Goal: Check status: Check status

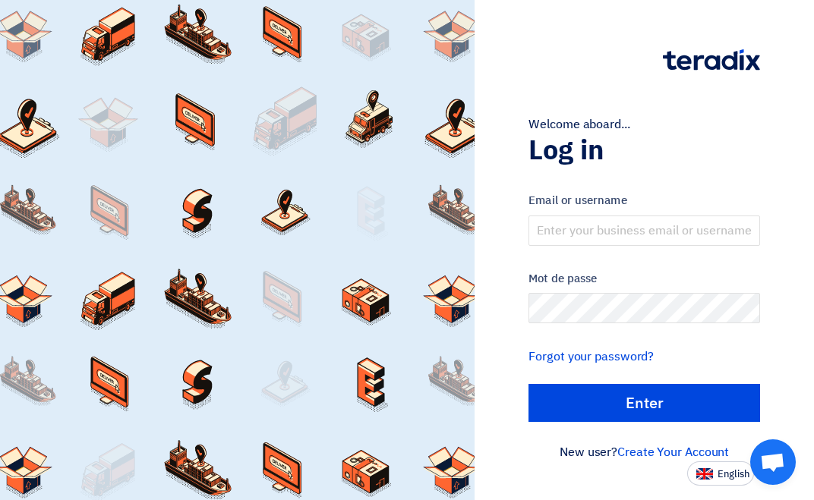
click at [598, 214] on div "Email or username" at bounding box center [644, 219] width 232 height 54
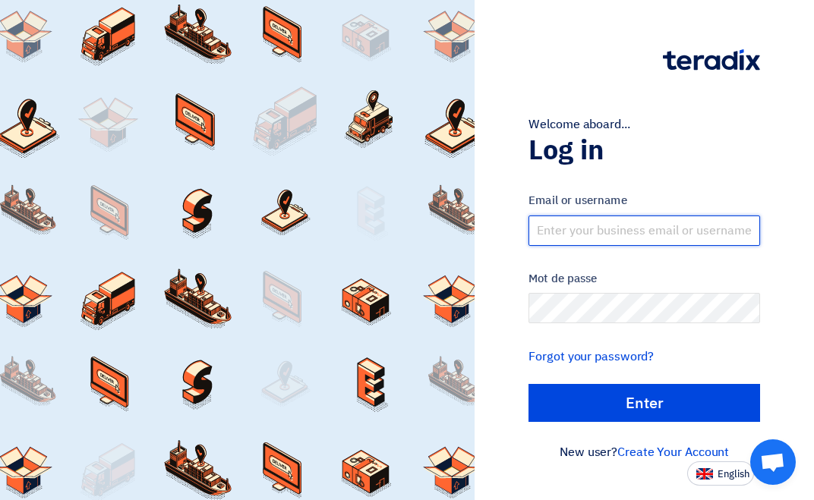
click at [595, 229] on input "text" at bounding box center [644, 231] width 232 height 30
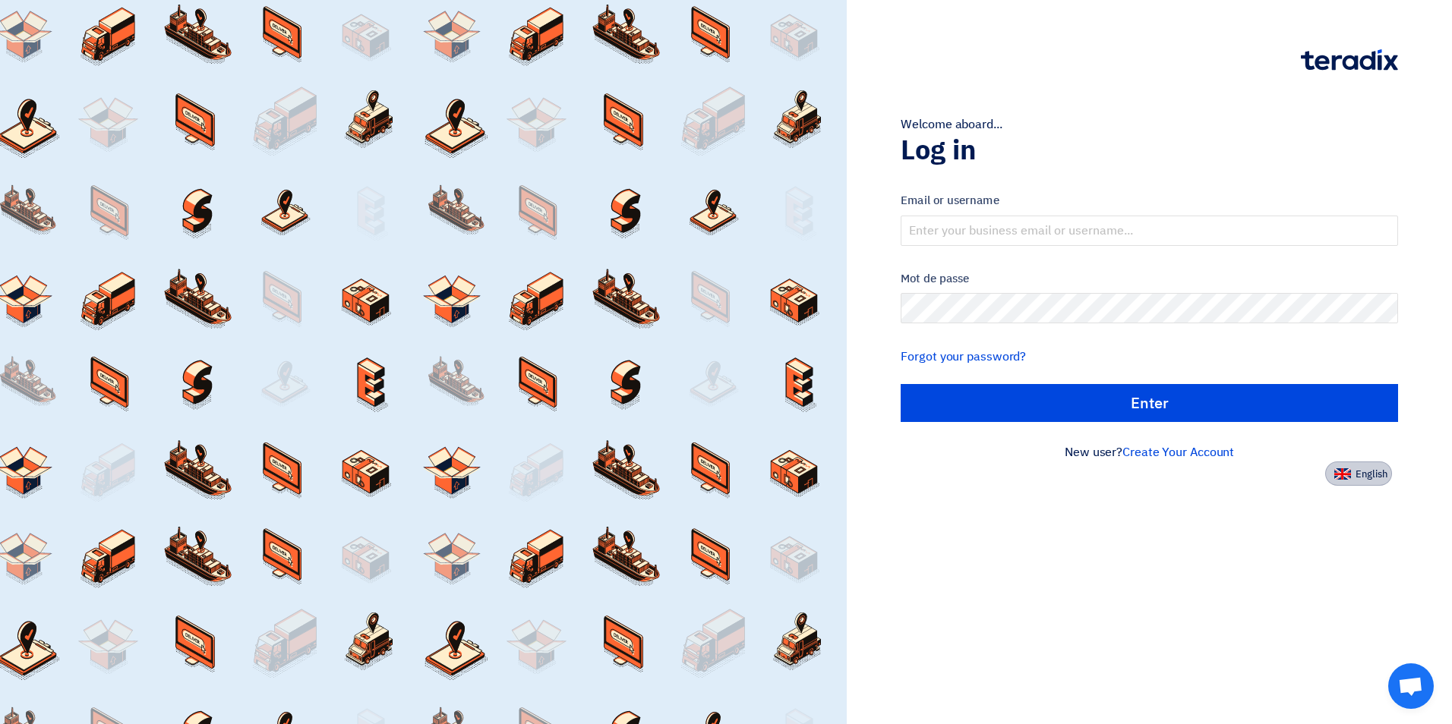
click at [813, 476] on img at bounding box center [1342, 473] width 17 height 11
type input "Sign in"
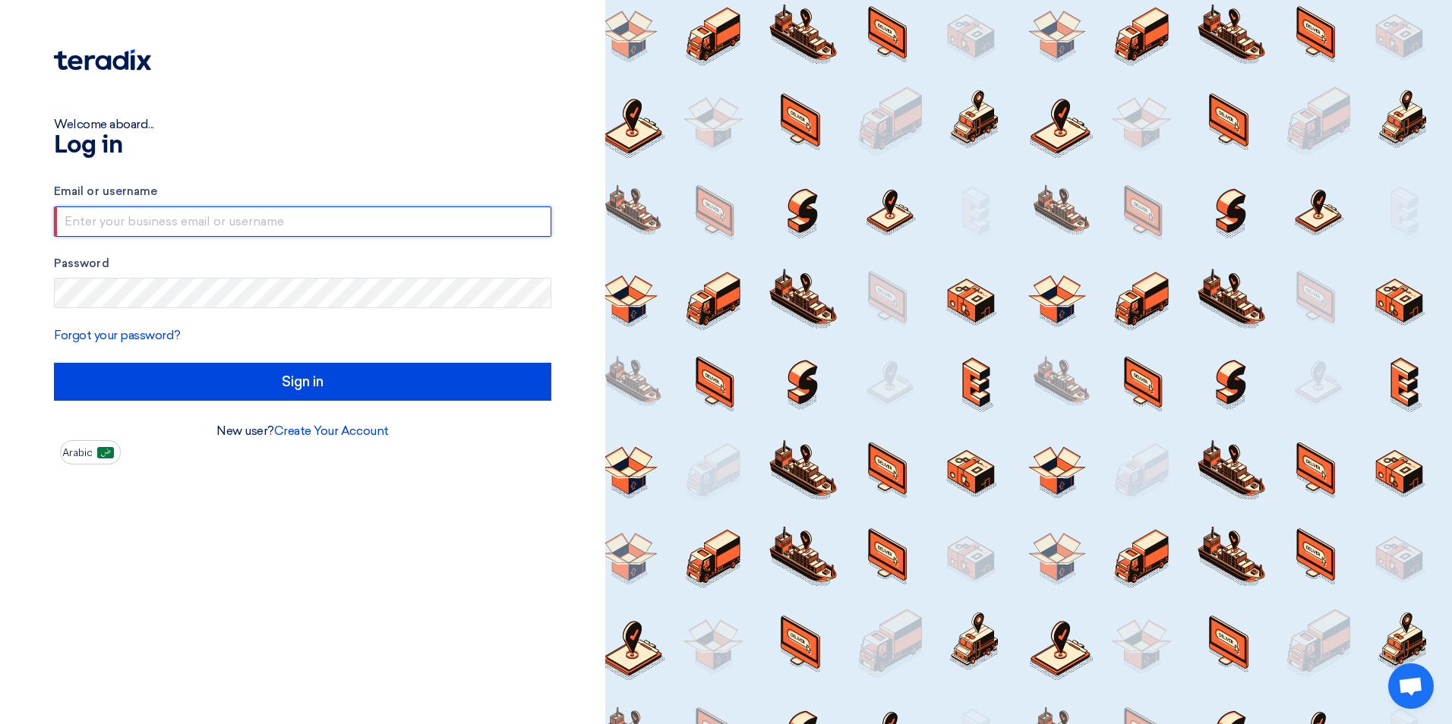
click at [197, 208] on input "text" at bounding box center [302, 222] width 497 height 30
type input "[PERSON_NAME][EMAIL_ADDRESS][DOMAIN_NAME]"
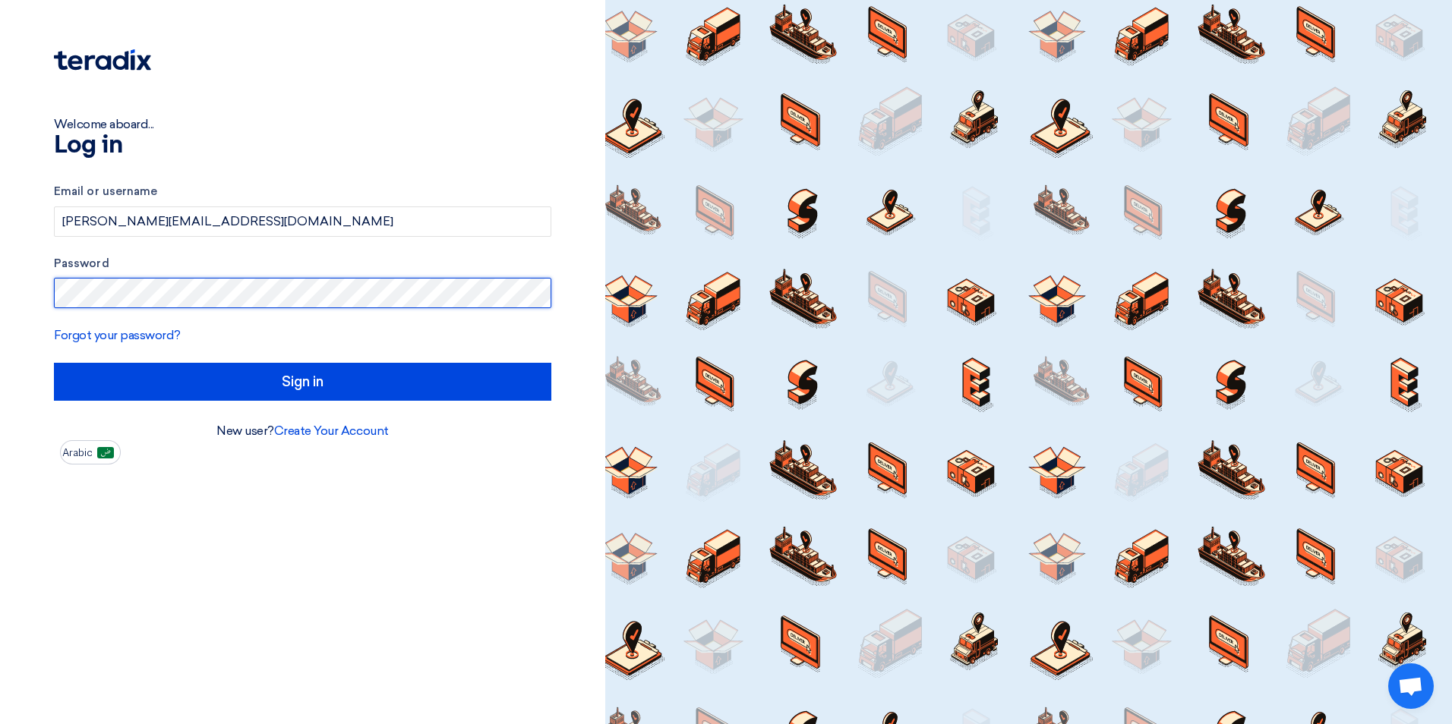
click at [54, 363] on input "Sign in" at bounding box center [302, 382] width 497 height 38
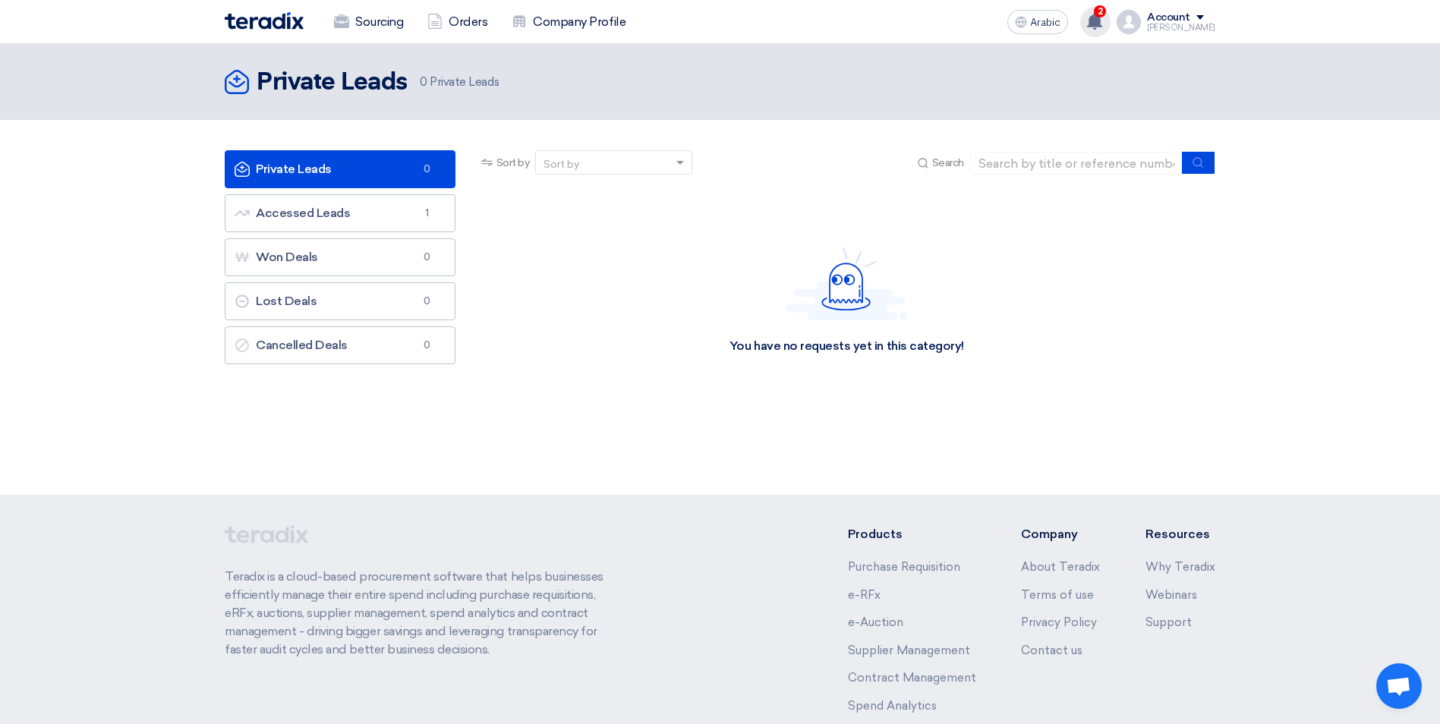
click at [813, 19] on icon at bounding box center [1095, 21] width 17 height 17
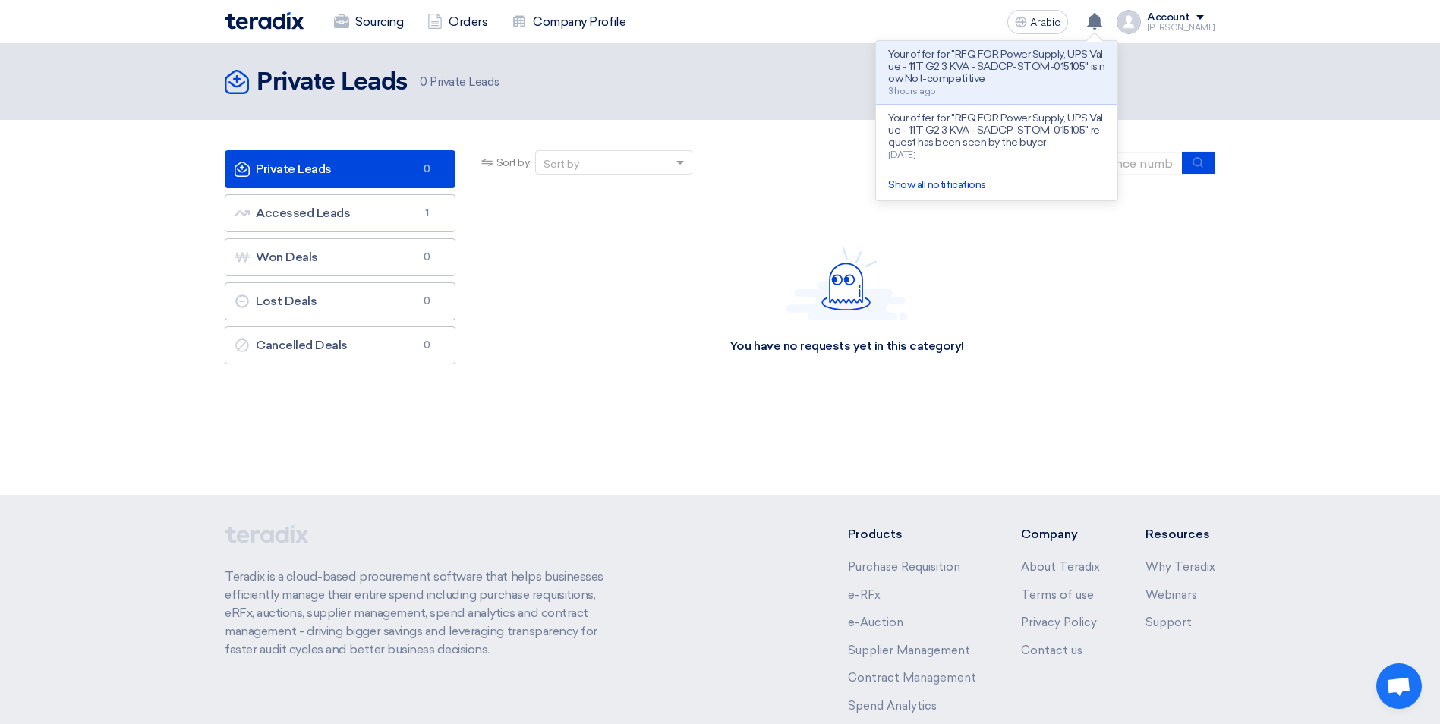
click at [813, 69] on p "Your offer for "RFQ FOR Power Supply, UPS Value - 11T G2 3 KVA - SADCP-STOM-015…" at bounding box center [996, 67] width 217 height 36
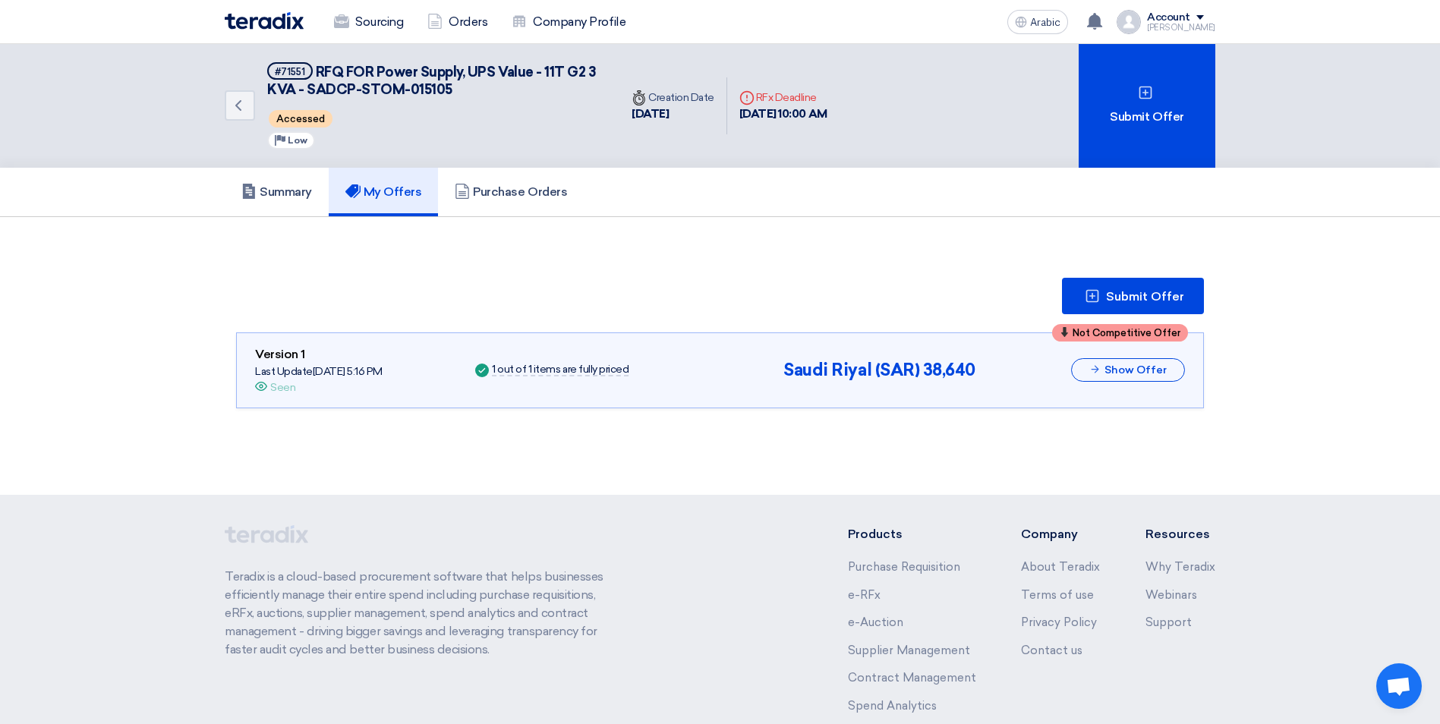
scroll to position [8, 0]
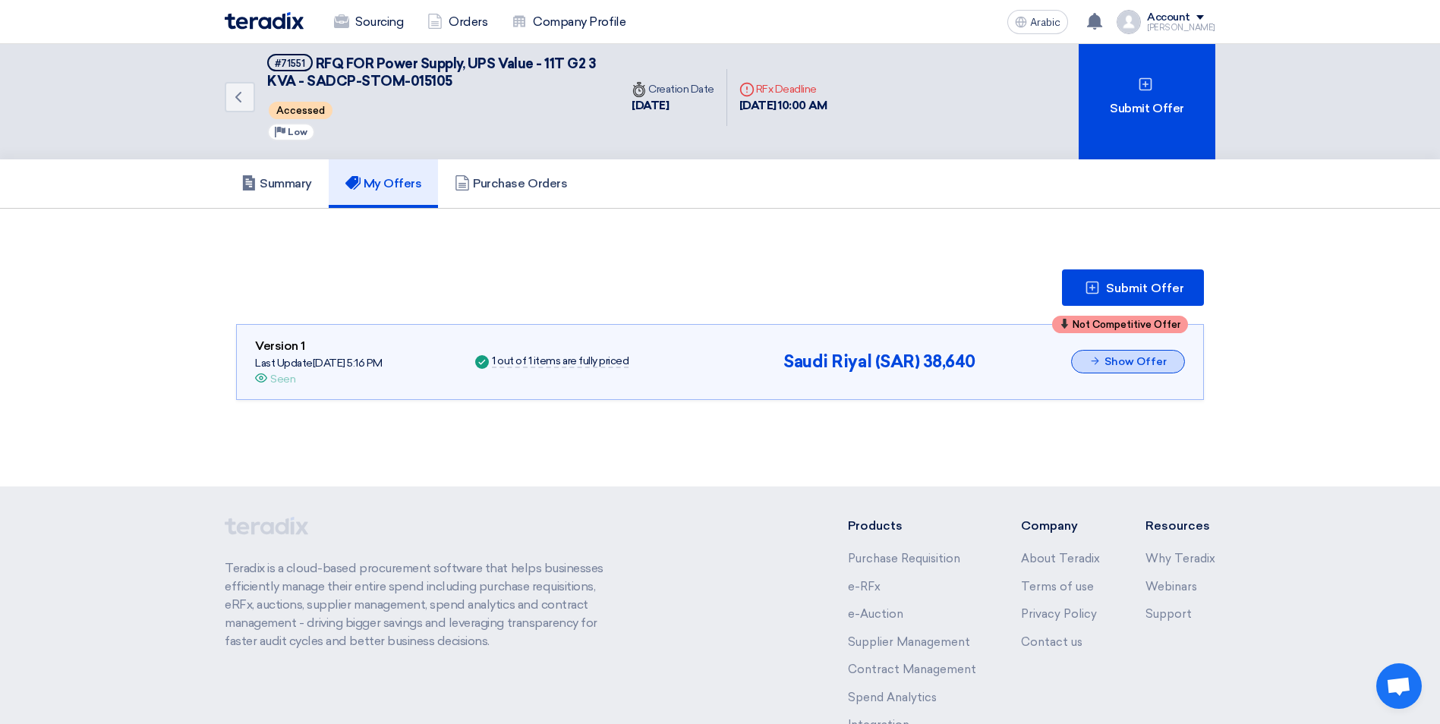
click at [813, 369] on button "Show Offer" at bounding box center [1128, 362] width 114 height 24
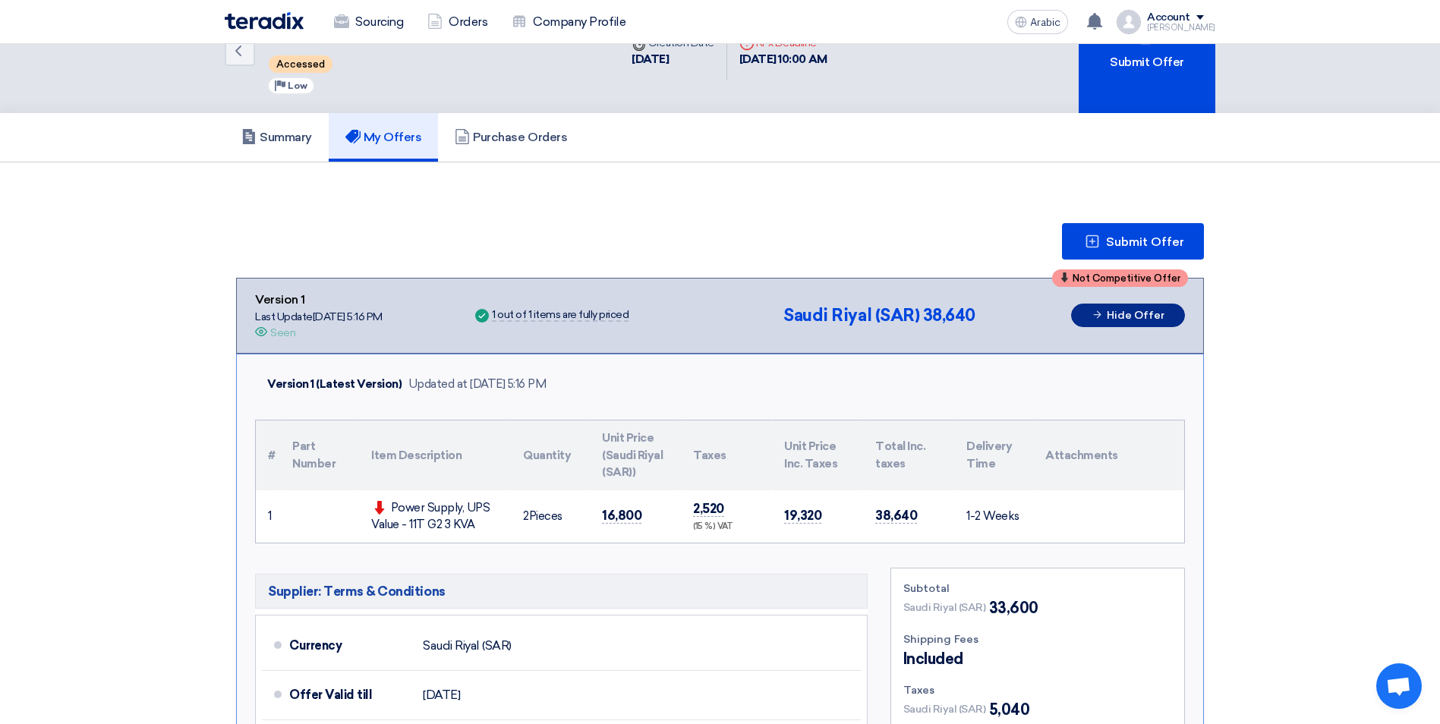
scroll to position [0, 0]
